Goal: Information Seeking & Learning: Check status

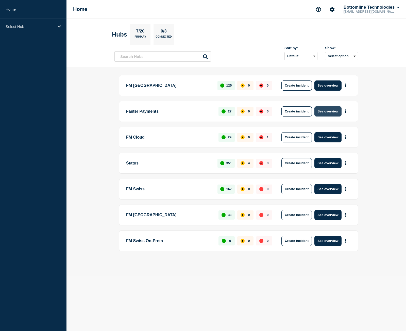
click at [330, 114] on button "See overview" at bounding box center [327, 111] width 27 height 10
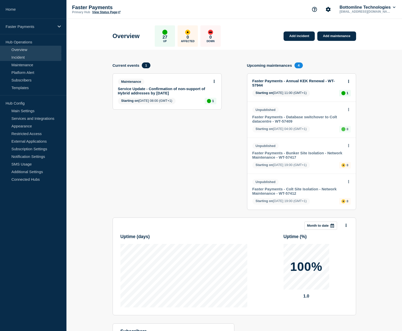
click at [34, 60] on link "Incident" at bounding box center [30, 57] width 61 height 8
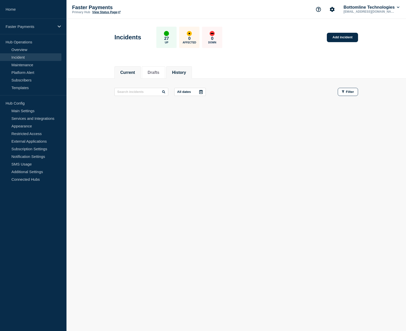
click at [173, 71] on li "History" at bounding box center [179, 72] width 26 height 12
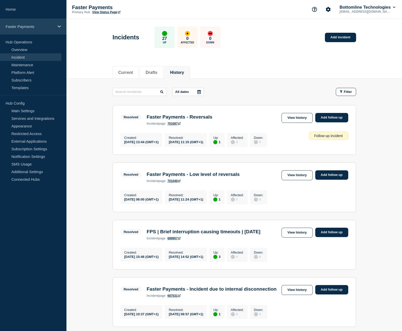
click at [34, 26] on p "Faster Payments" at bounding box center [30, 26] width 49 height 4
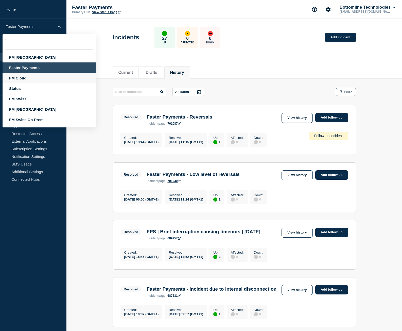
click at [29, 77] on div "FM Cloud" at bounding box center [49, 78] width 93 height 10
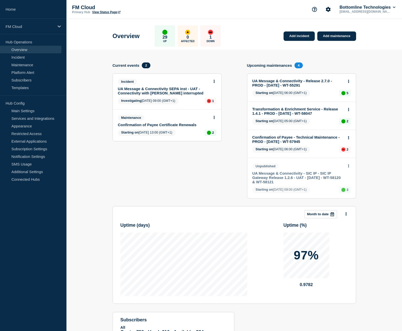
click at [111, 70] on section "Add incident Add maintenance Current events 2 Incident UA Message & Connectivit…" at bounding box center [233, 205] width 335 height 311
drag, startPoint x: 106, startPoint y: 70, endPoint x: 91, endPoint y: 69, distance: 15.5
click at [91, 69] on section "Add incident Add maintenance Current events 2 Incident UA Message & Connectivit…" at bounding box center [233, 205] width 335 height 311
click at [12, 57] on link "Incident" at bounding box center [30, 57] width 61 height 8
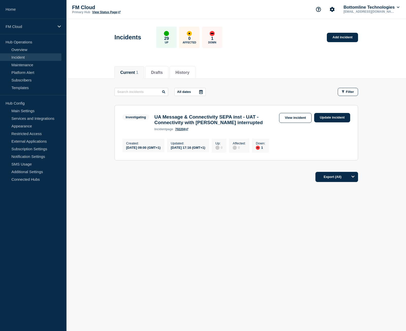
click at [226, 118] on h3 "UA Message & Connectivity SEPA inst - UAT - Connectivity with [PERSON_NAME] int…" at bounding box center [215, 119] width 122 height 11
click at [222, 123] on h3 "UA Message & Connectivity SEPA inst - UAT - Connectivity with [PERSON_NAME] int…" at bounding box center [215, 119] width 122 height 11
click at [302, 116] on link "View incident" at bounding box center [295, 118] width 33 height 10
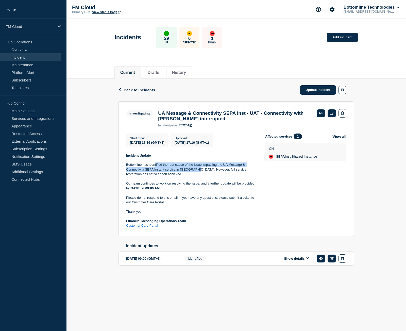
drag, startPoint x: 154, startPoint y: 167, endPoint x: 198, endPoint y: 173, distance: 44.6
click at [198, 173] on p "Bottomline has identified the root cause of the issue impacting the UA Message …" at bounding box center [191, 169] width 131 height 14
click at [205, 173] on p "Bottomline has identified the root cause of the issue impacting the UA Message …" at bounding box center [191, 169] width 131 height 14
drag, startPoint x: 170, startPoint y: 172, endPoint x: 204, endPoint y: 173, distance: 34.0
click at [204, 173] on p "Bottomline has identified the root cause of the issue impacting the UA Message …" at bounding box center [191, 169] width 131 height 14
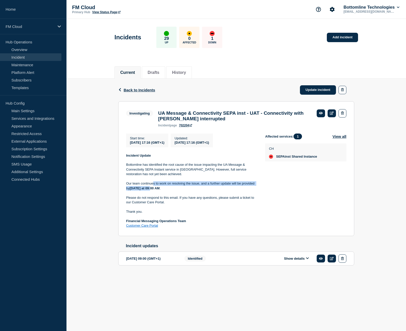
drag, startPoint x: 152, startPoint y: 186, endPoint x: 153, endPoint y: 191, distance: 5.9
click at [153, 190] on p "Our team continues to work on resolving the issue, and a further update will be…" at bounding box center [191, 185] width 131 height 9
click at [162, 190] on p "Our team continues to work on resolving the issue, and a further update will be…" at bounding box center [191, 185] width 131 height 9
click at [189, 127] on link "702204" at bounding box center [185, 125] width 13 height 4
